Goal: Information Seeking & Learning: Learn about a topic

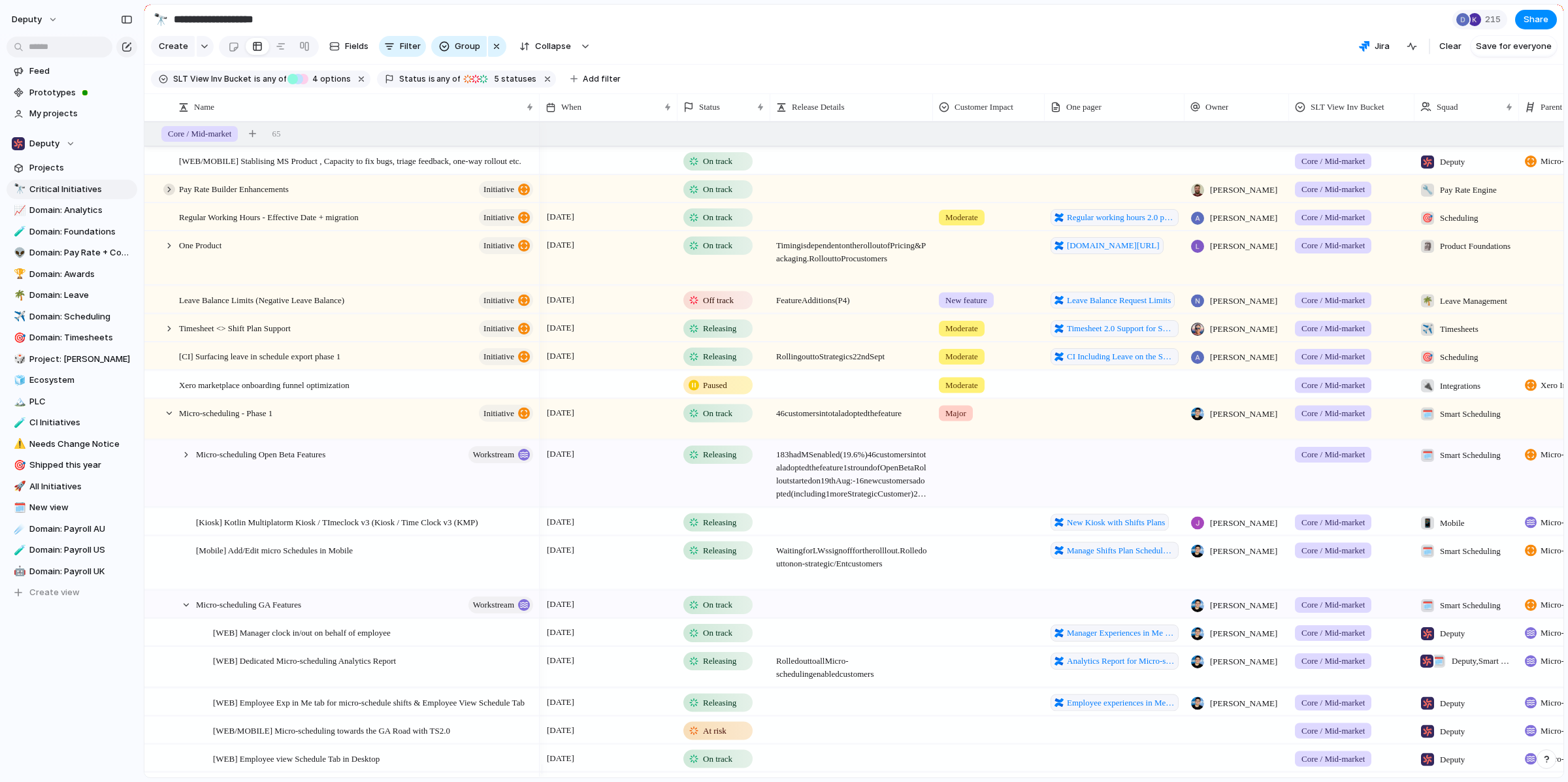
click at [169, 196] on div at bounding box center [169, 190] width 12 height 12
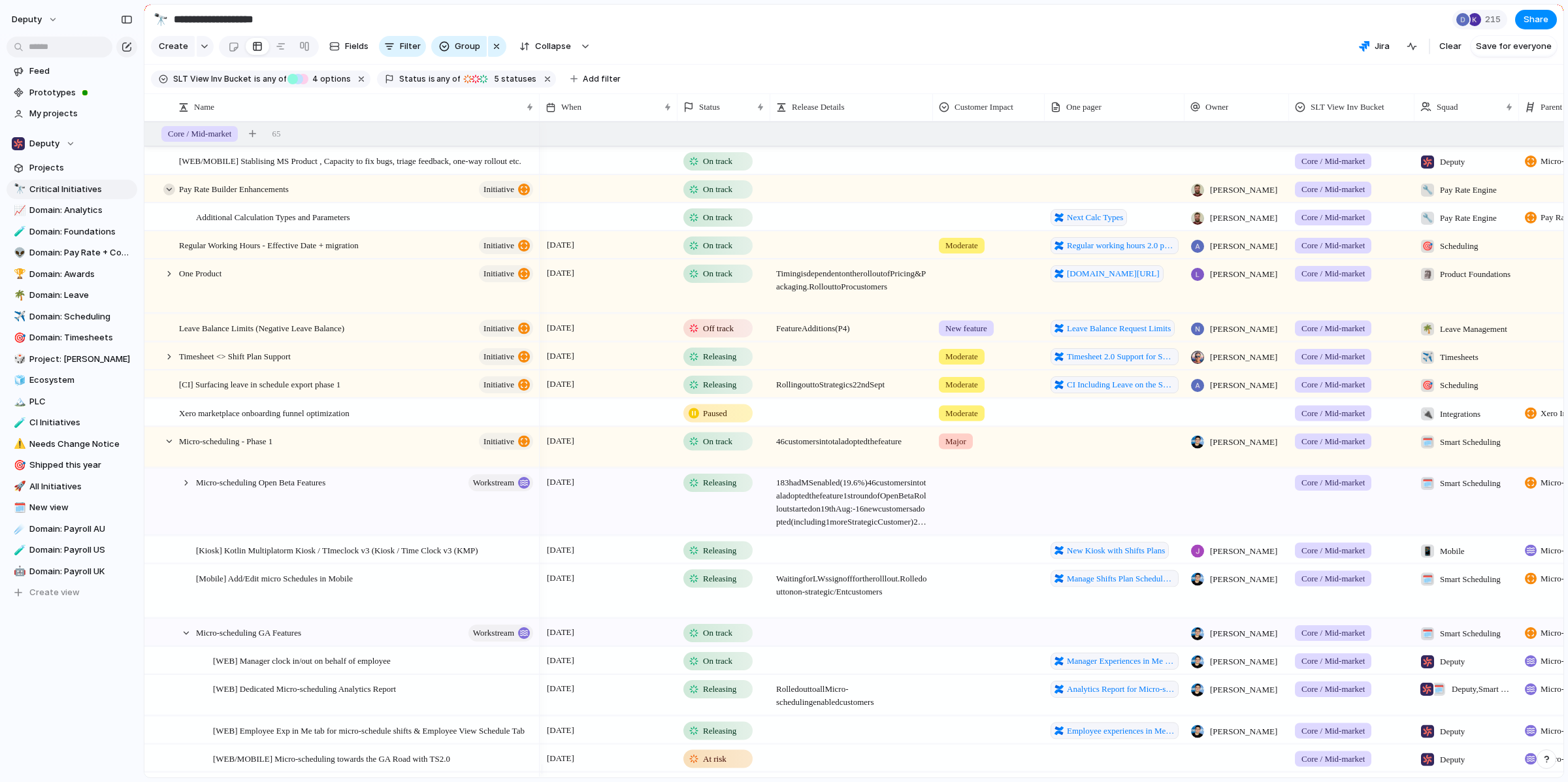
click at [169, 196] on div at bounding box center [169, 190] width 12 height 12
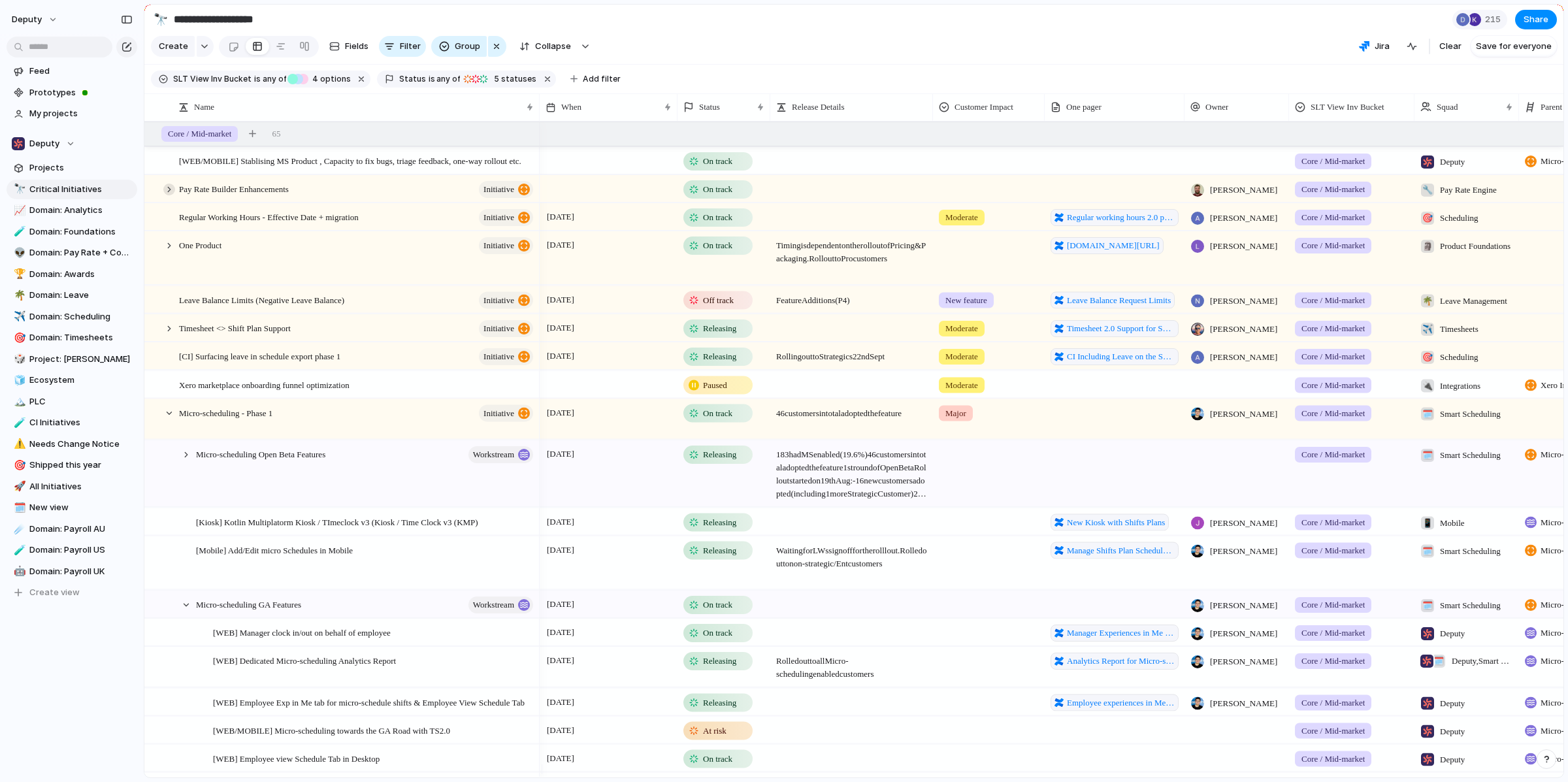
click at [169, 196] on div at bounding box center [169, 190] width 12 height 12
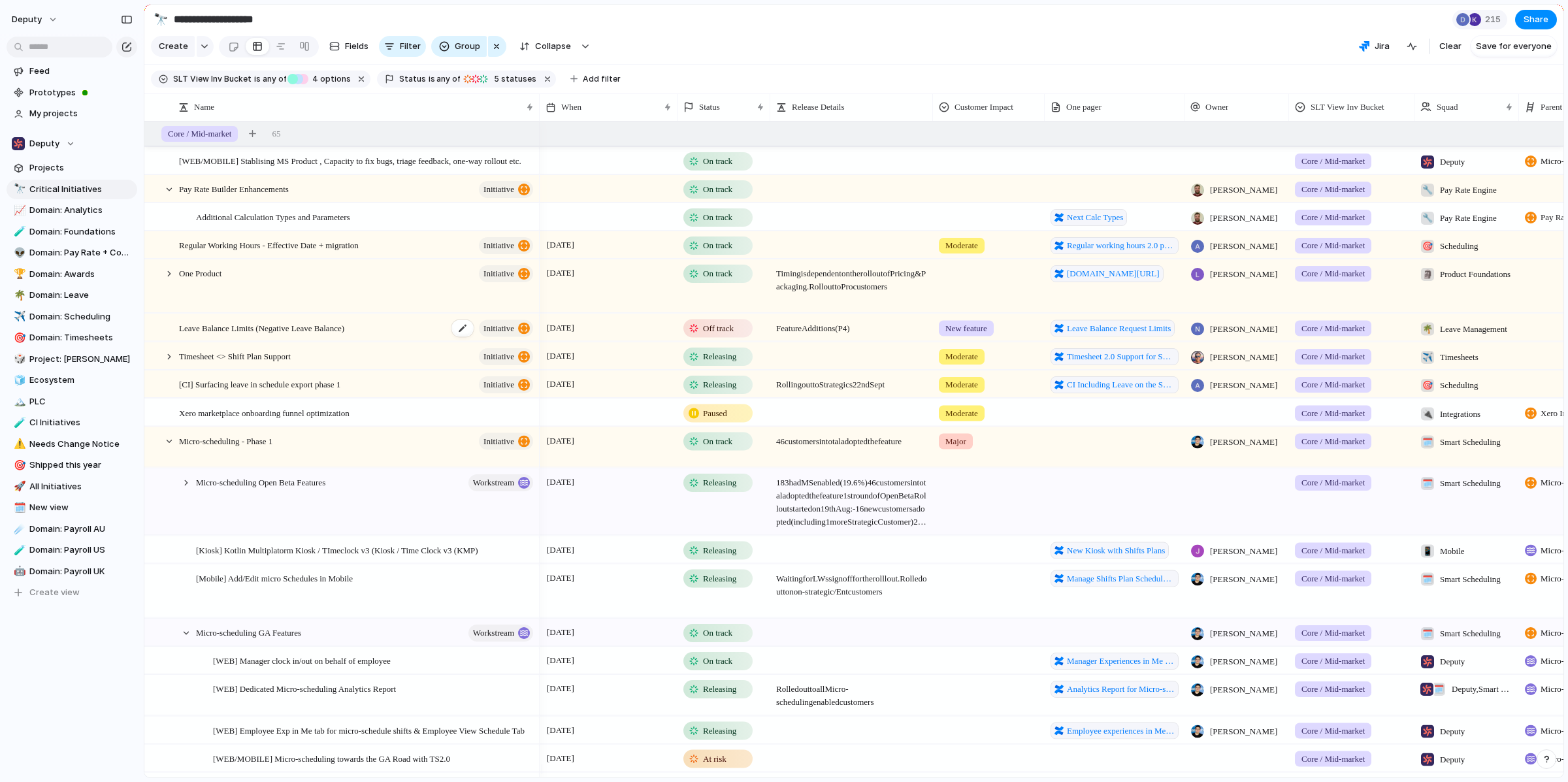
click at [399, 333] on div "Leave Balance Limits (Negative Leave Balance) initiative" at bounding box center [357, 327] width 356 height 28
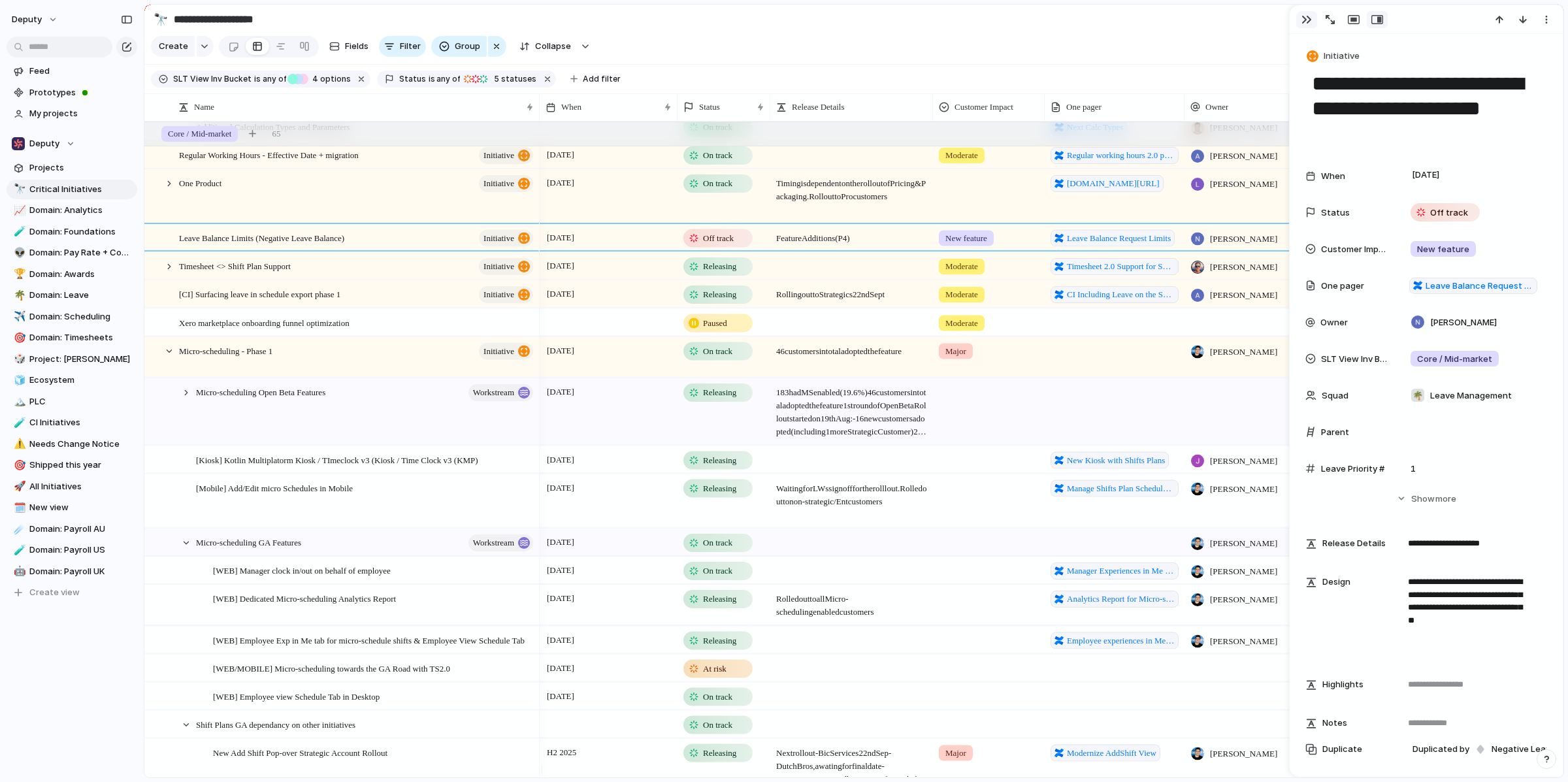
click at [1309, 20] on div "button" at bounding box center [1307, 19] width 10 height 10
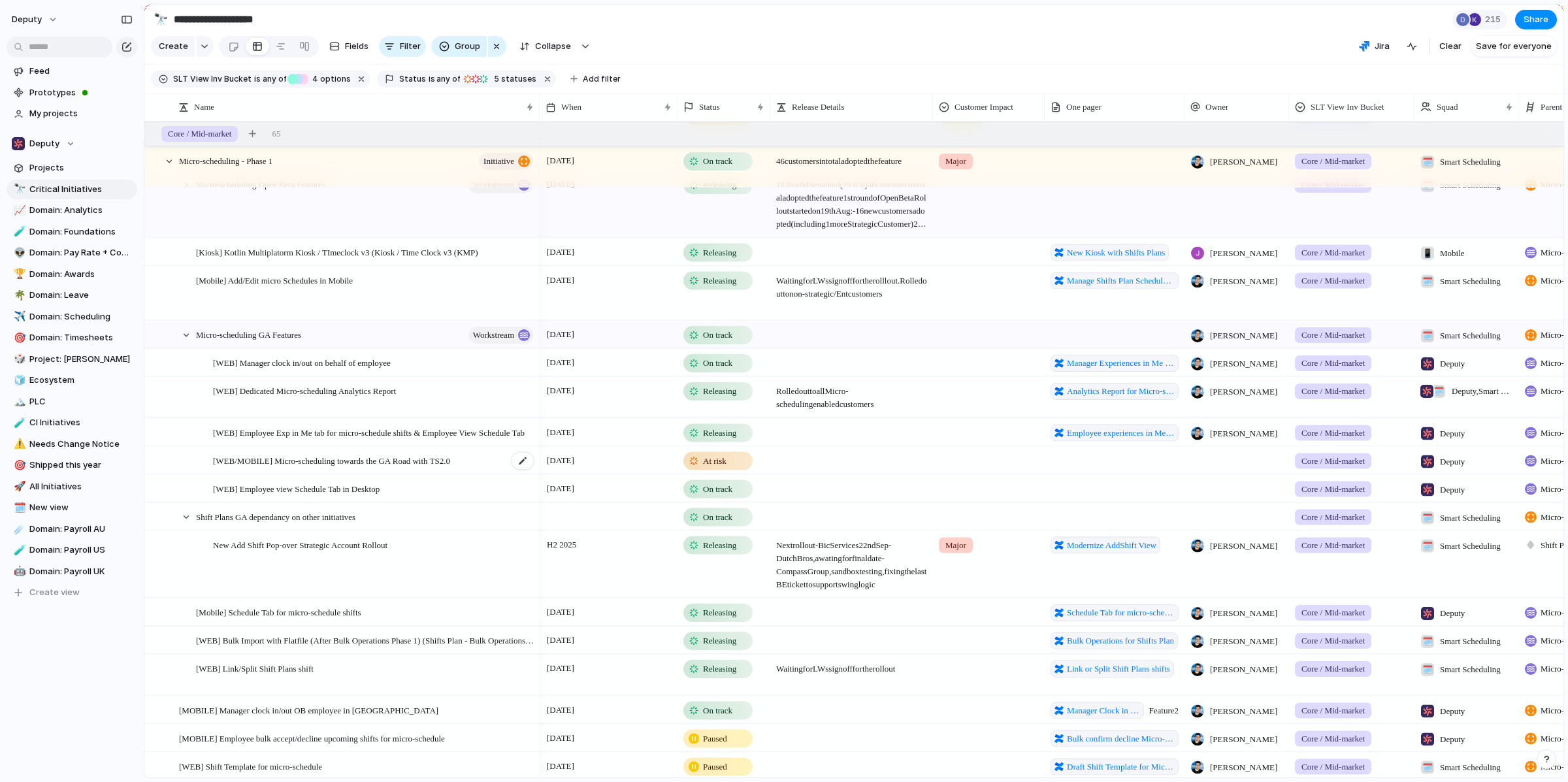
click at [491, 467] on div "[WEB/MOBILE] Micro-scheduling towards the GA Road with TS2.0" at bounding box center [374, 461] width 322 height 27
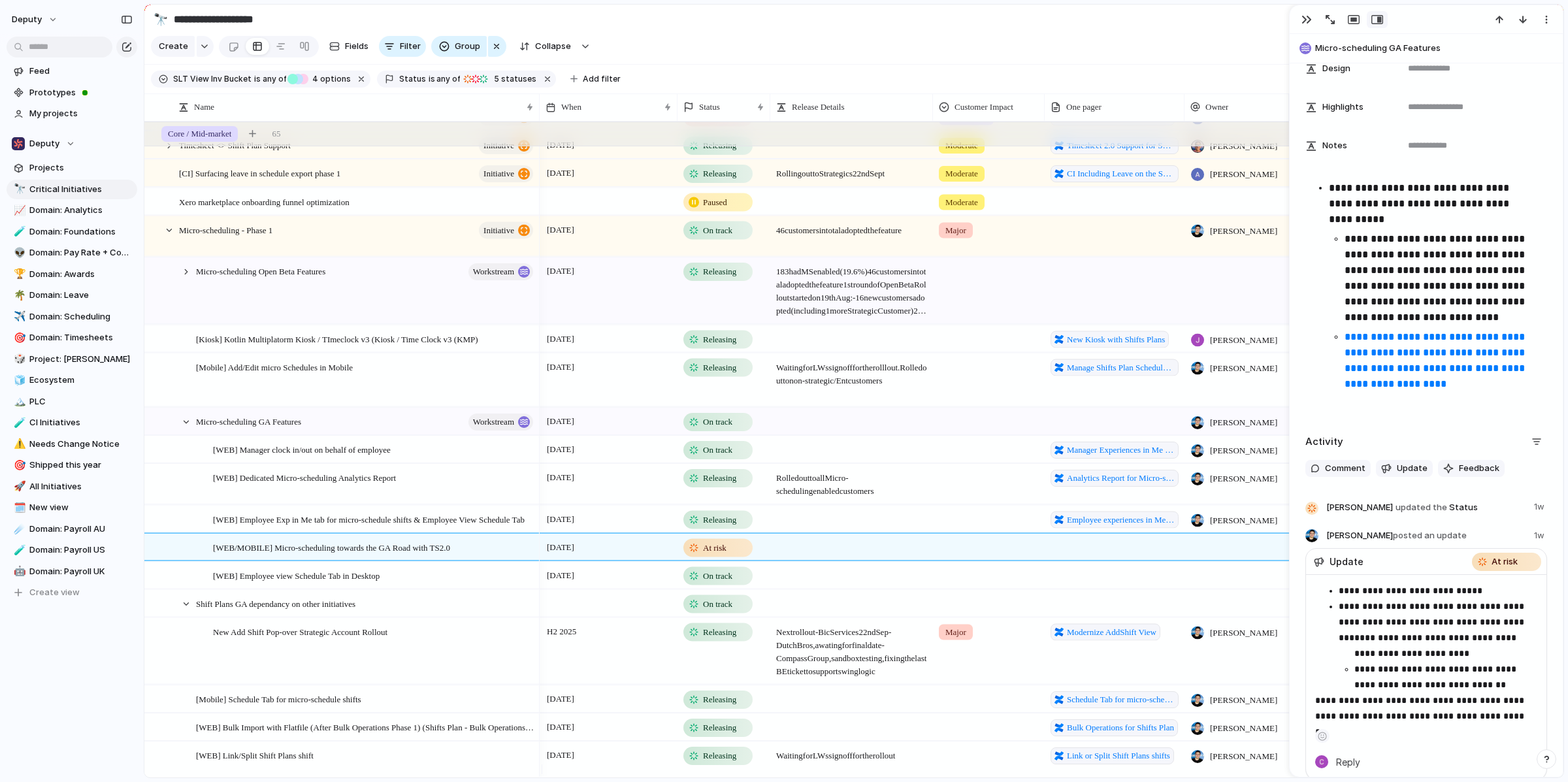
scroll to position [276, 0]
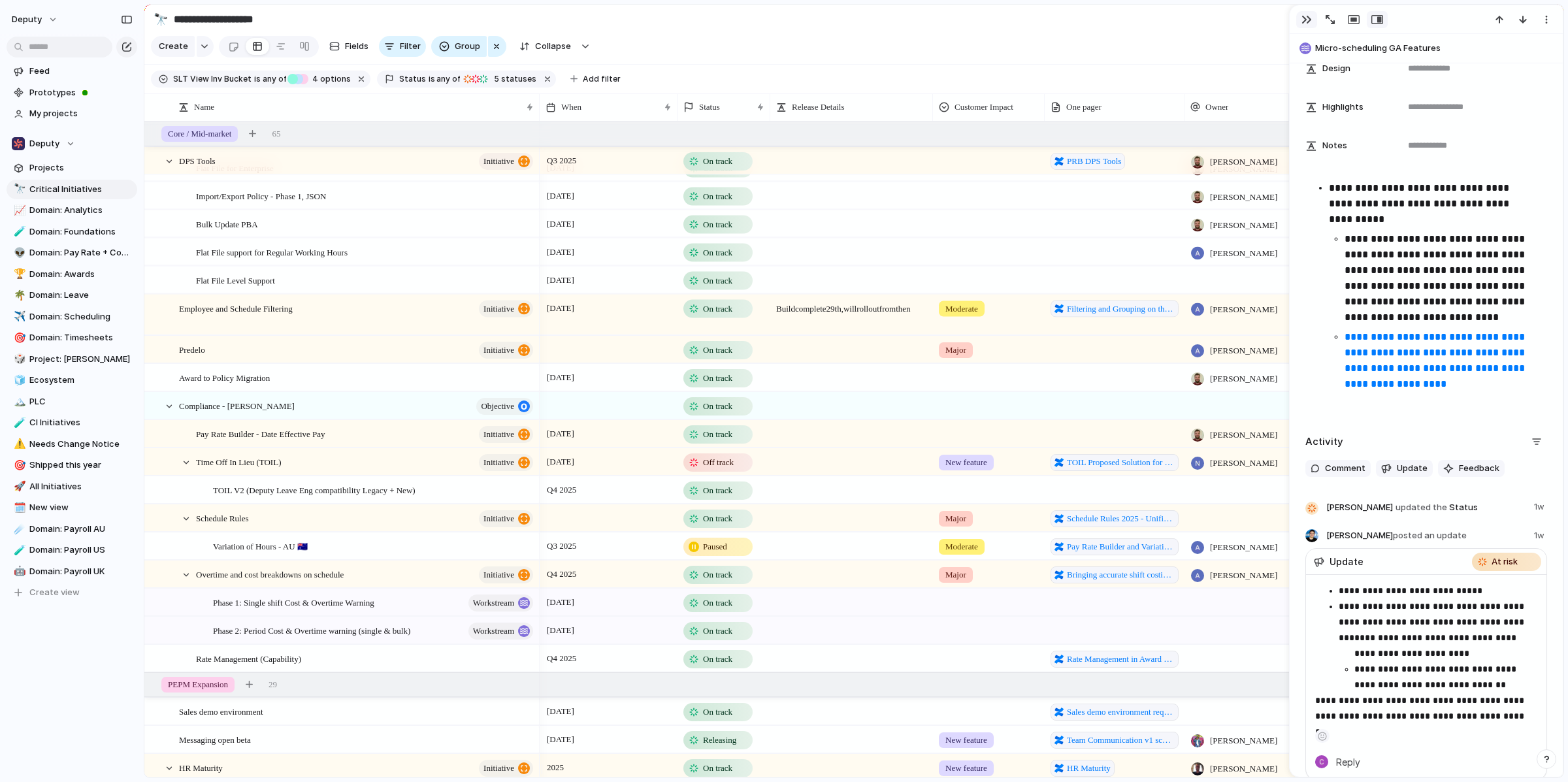
click at [1305, 23] on div "button" at bounding box center [1307, 19] width 10 height 10
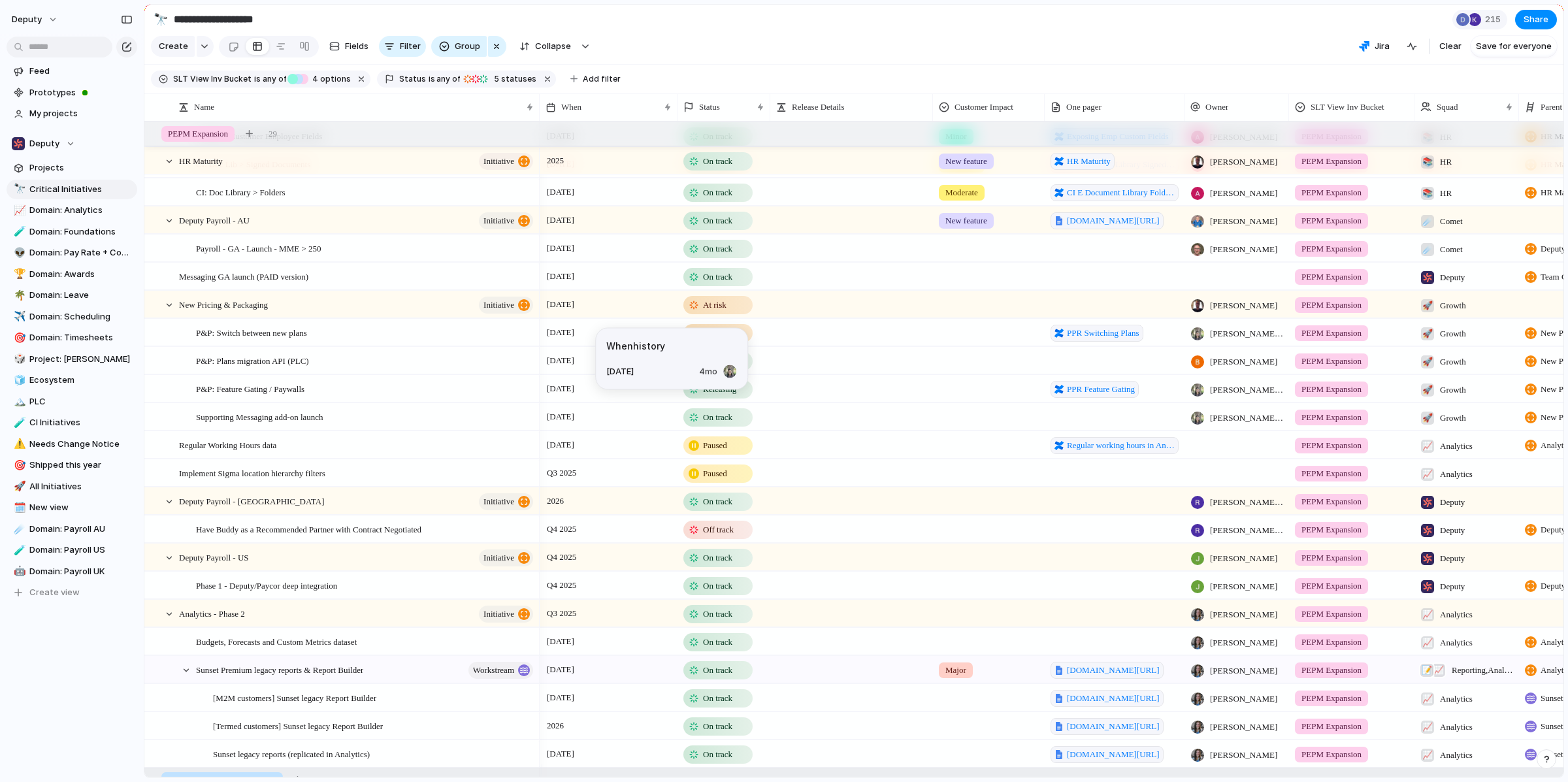
scroll to position [1700, 0]
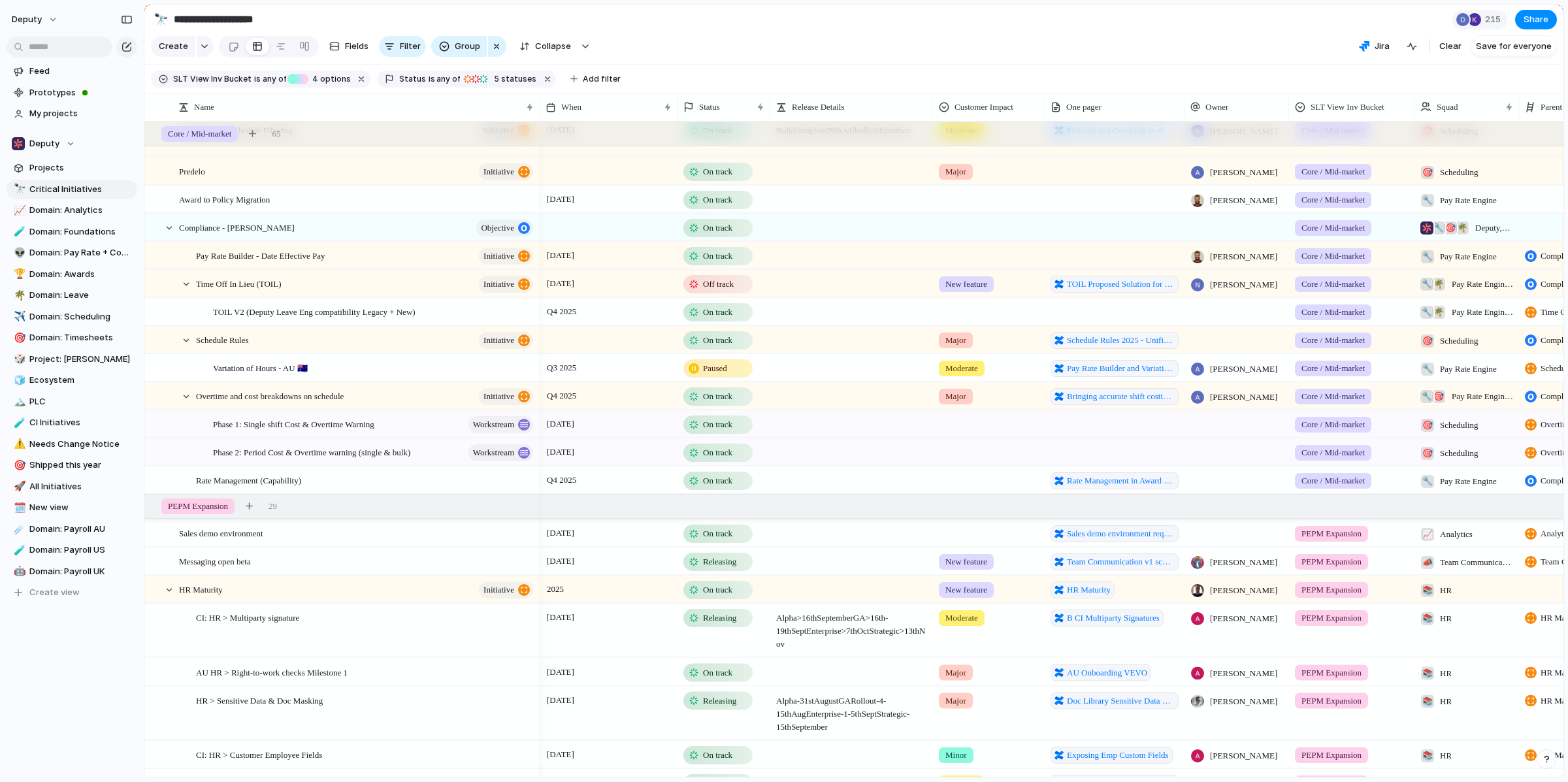
click at [657, 289] on div "[DATE]" at bounding box center [608, 281] width 136 height 21
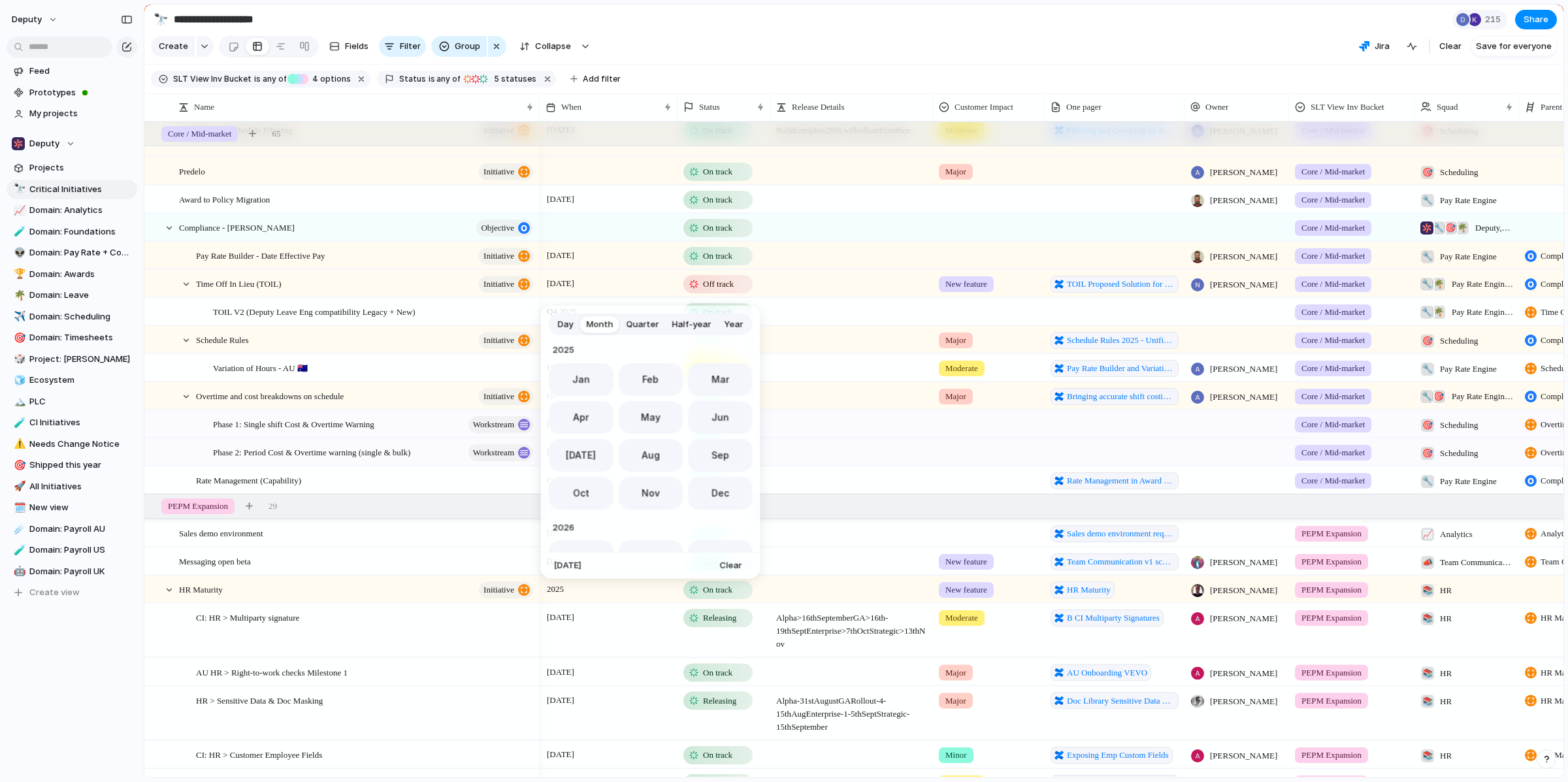
click at [417, 291] on div "Day Month Quarter Half-year Year [DATE] Feb Mar Apr May Jun [DATE] Aug Sep Oct …" at bounding box center [784, 391] width 1568 height 782
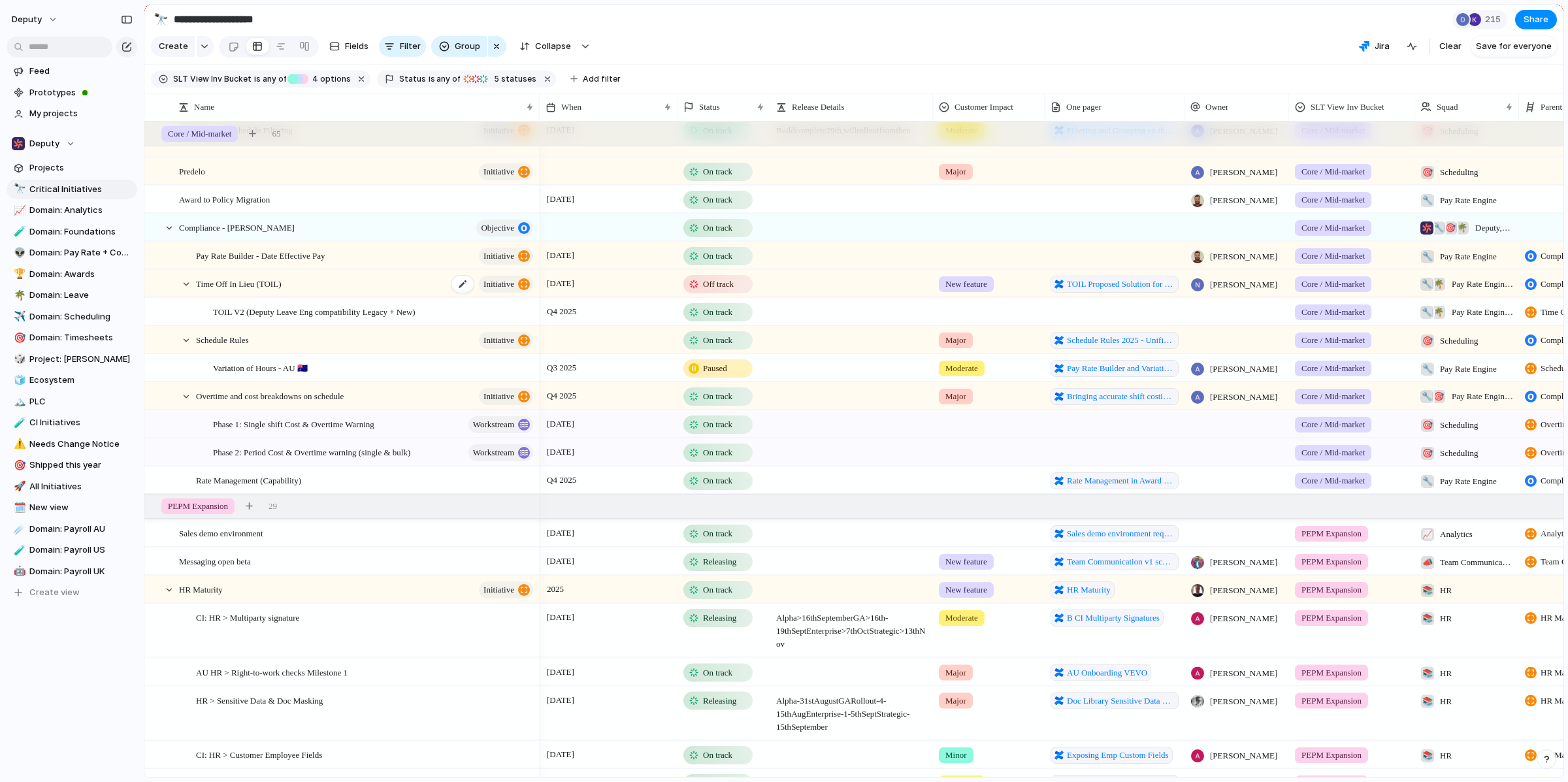
click at [410, 291] on div "Time Off In [GEOGRAPHIC_DATA] (TOIL) initiative" at bounding box center [366, 284] width 339 height 27
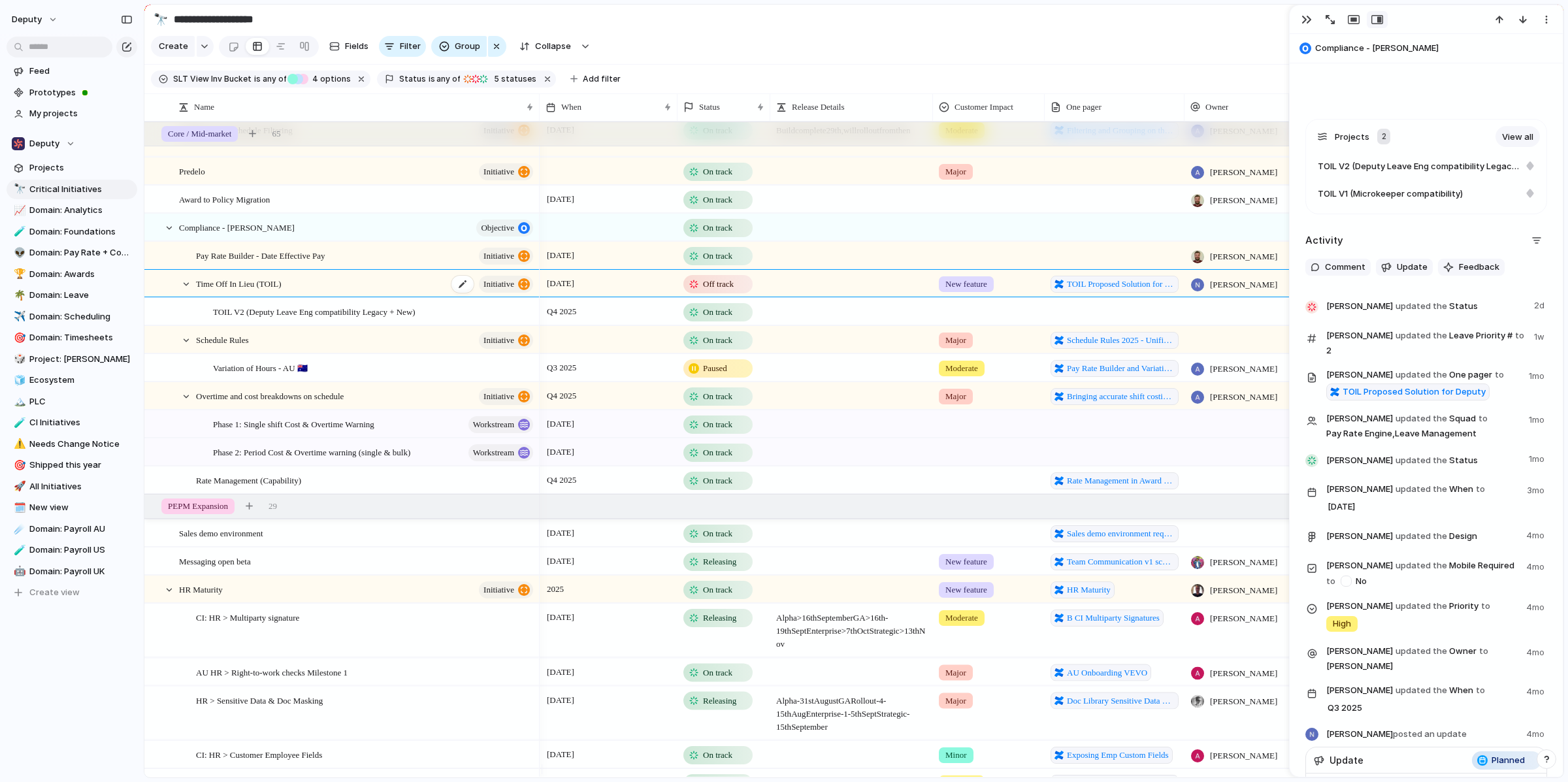
click at [325, 294] on div "Time Off In [GEOGRAPHIC_DATA] (TOIL) initiative" at bounding box center [366, 284] width 339 height 27
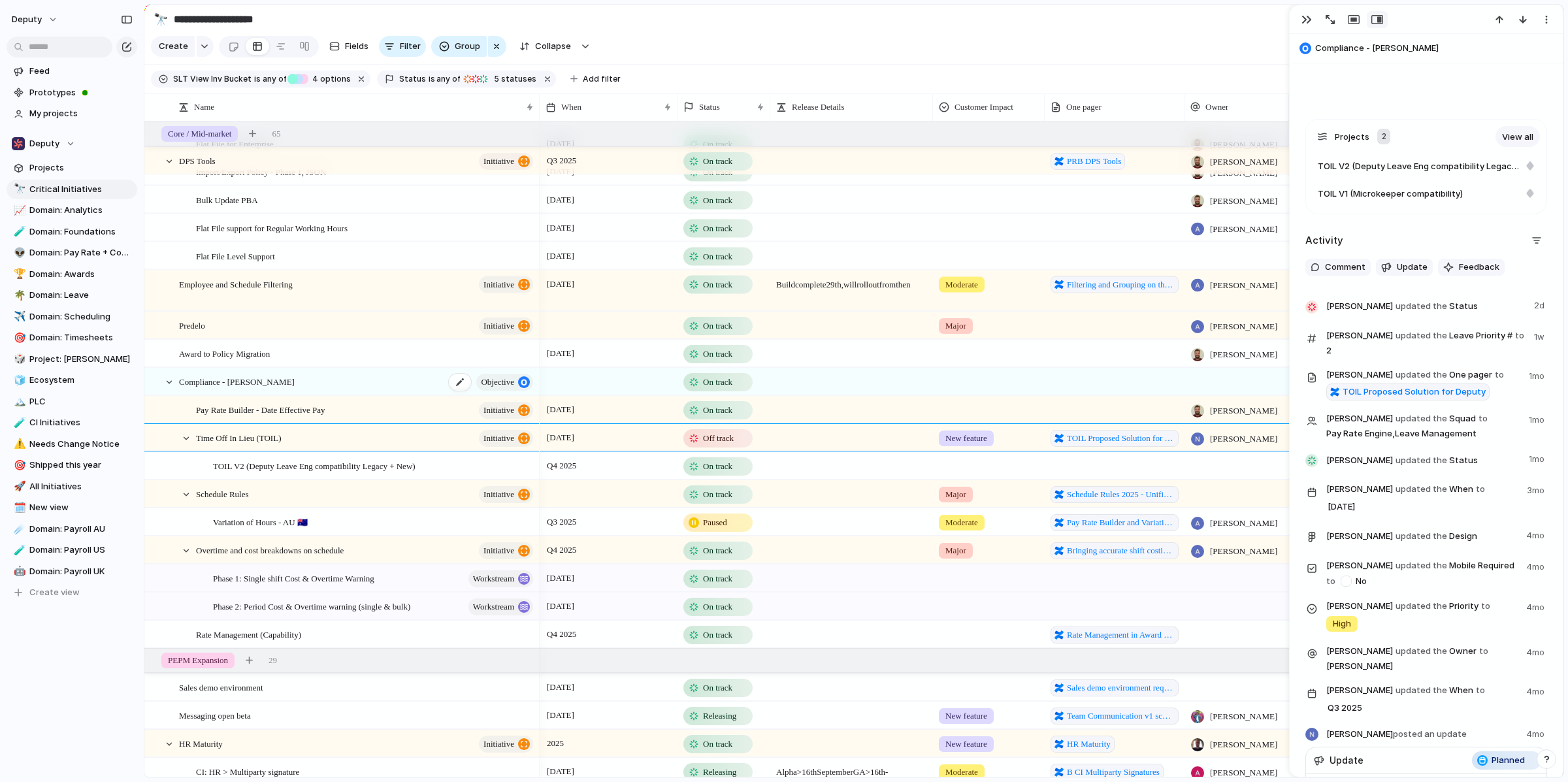
scroll to position [978, 0]
click at [167, 386] on div at bounding box center [169, 381] width 12 height 12
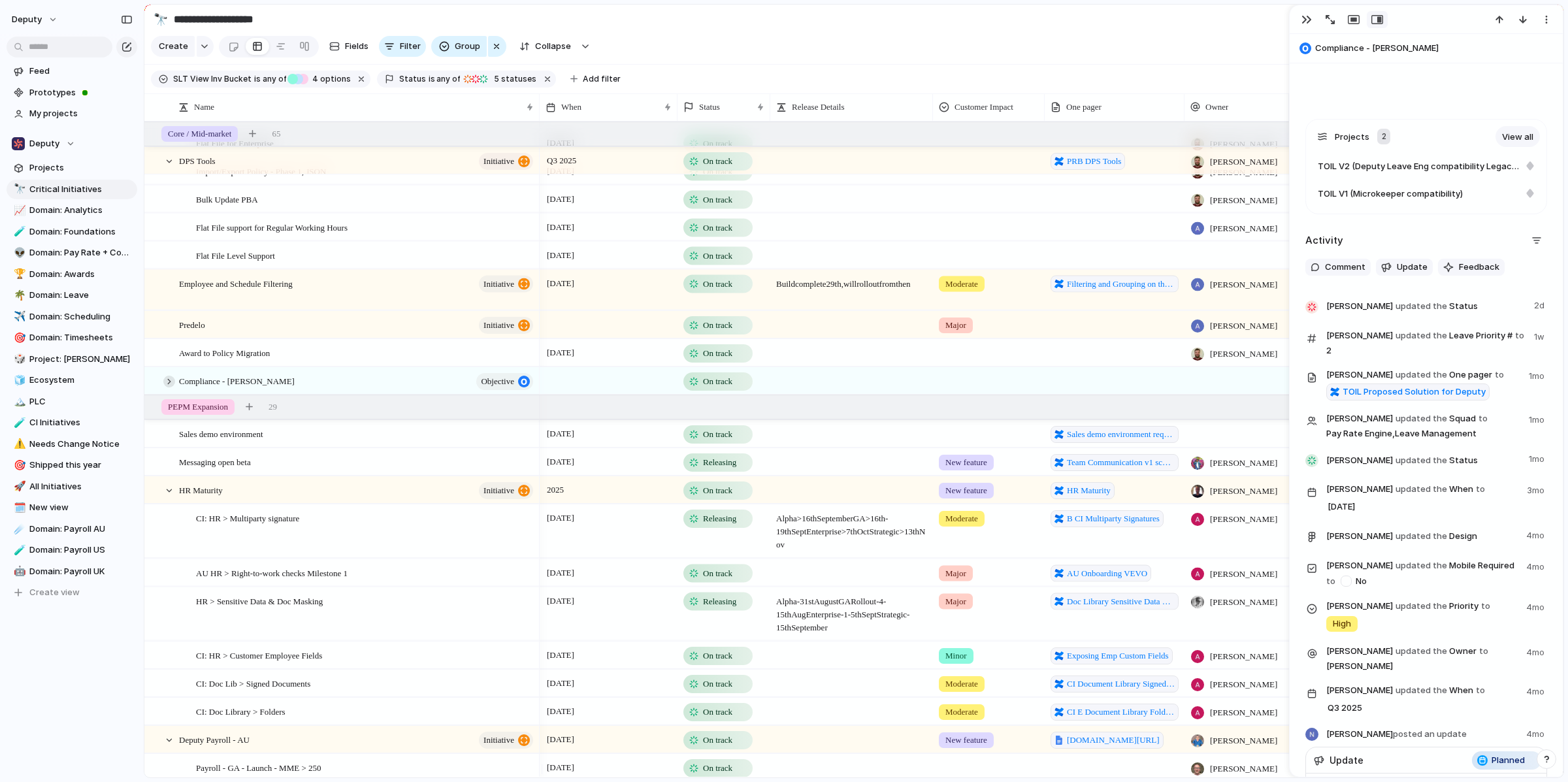
click at [167, 386] on div at bounding box center [169, 381] width 12 height 12
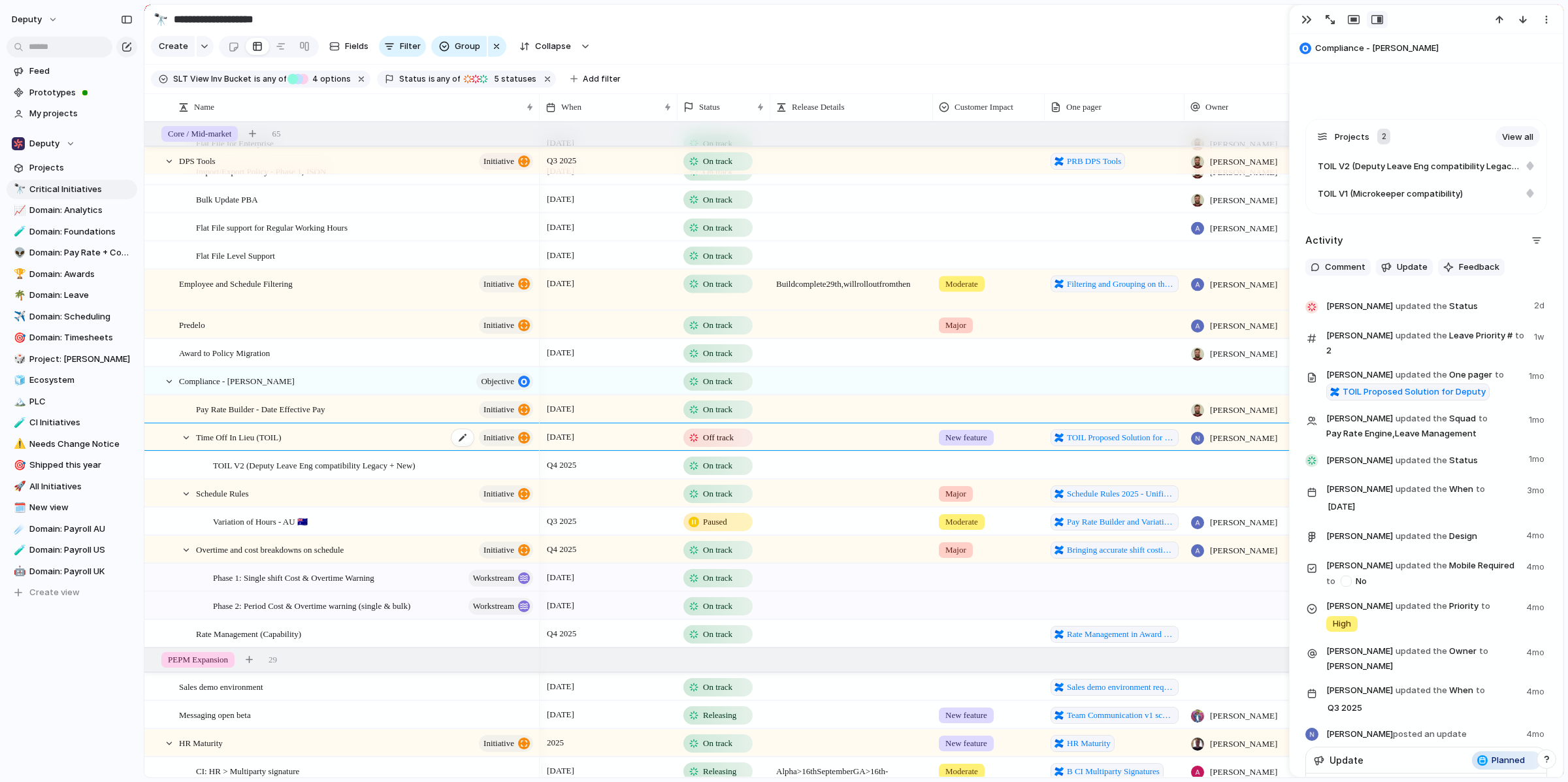
click at [243, 444] on span "Time Off In Lieu (TOIL)" at bounding box center [238, 437] width 85 height 15
drag, startPoint x: 304, startPoint y: 445, endPoint x: 199, endPoint y: 442, distance: 105.0
click at [199, 442] on textarea "**********" at bounding box center [333, 447] width 273 height 14
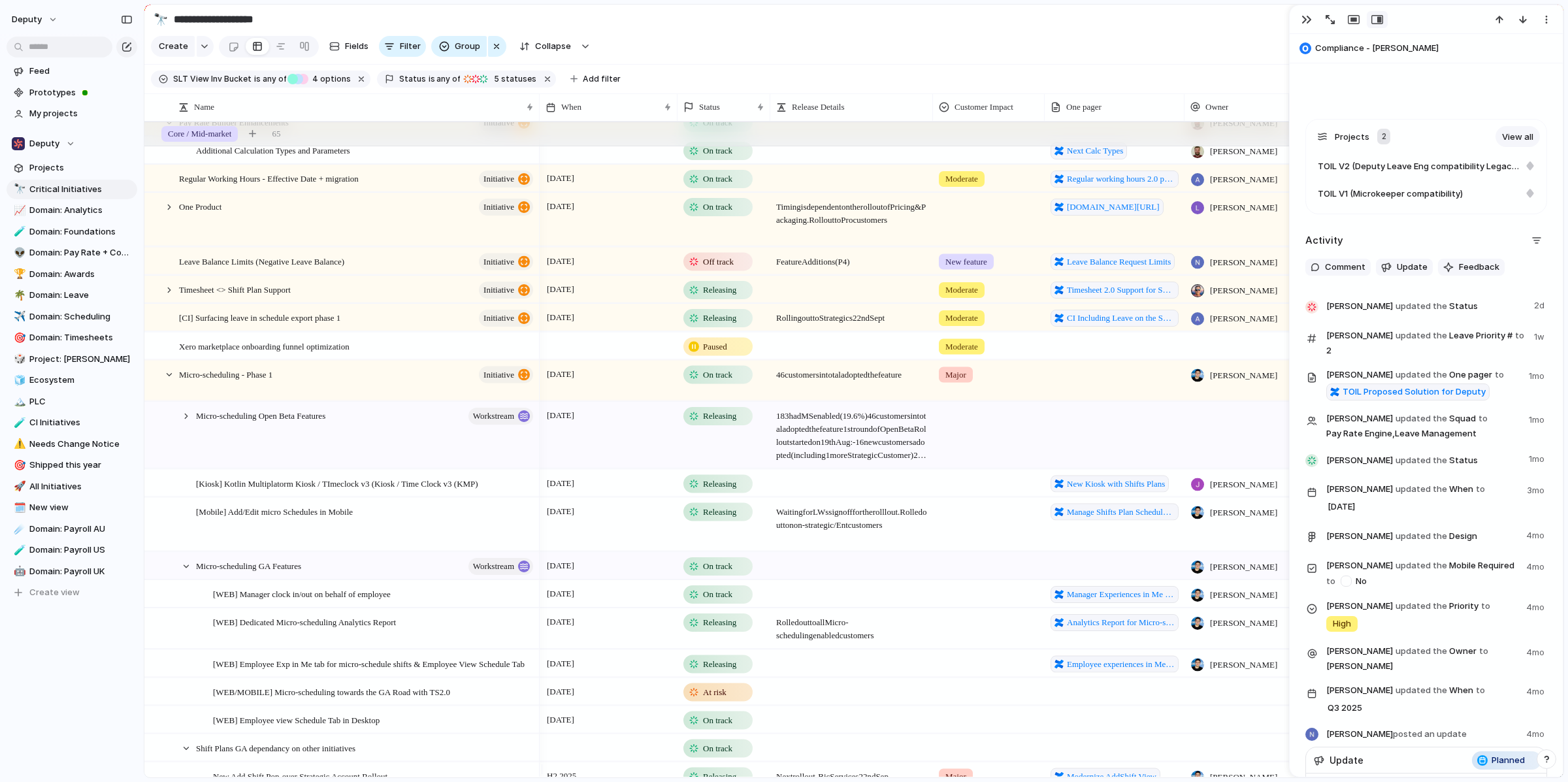
scroll to position [67, 0]
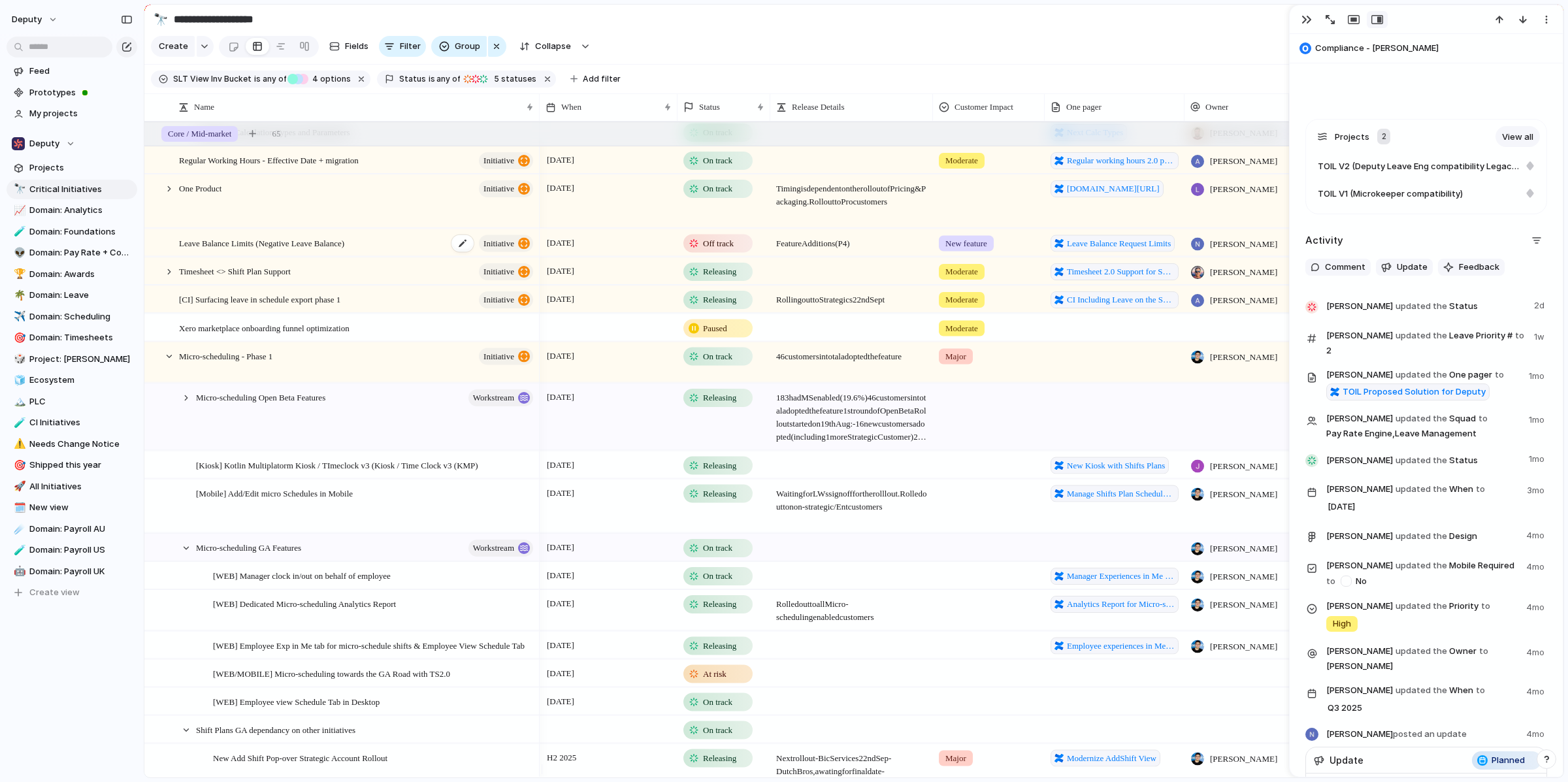
click at [405, 244] on div "Leave Balance Limits (Negative Leave Balance) initiative" at bounding box center [357, 243] width 356 height 28
type textarea "**********"
